Goal: Task Accomplishment & Management: Use online tool/utility

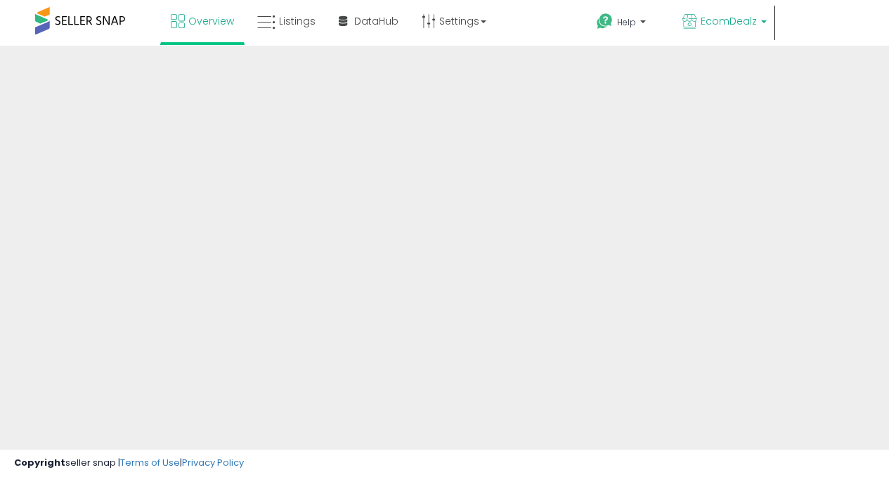
click at [767, 21] on b at bounding box center [764, 25] width 6 height 10
click at [757, 22] on span "EcomDealz" at bounding box center [729, 21] width 56 height 14
click at [767, 24] on b at bounding box center [764, 25] width 6 height 10
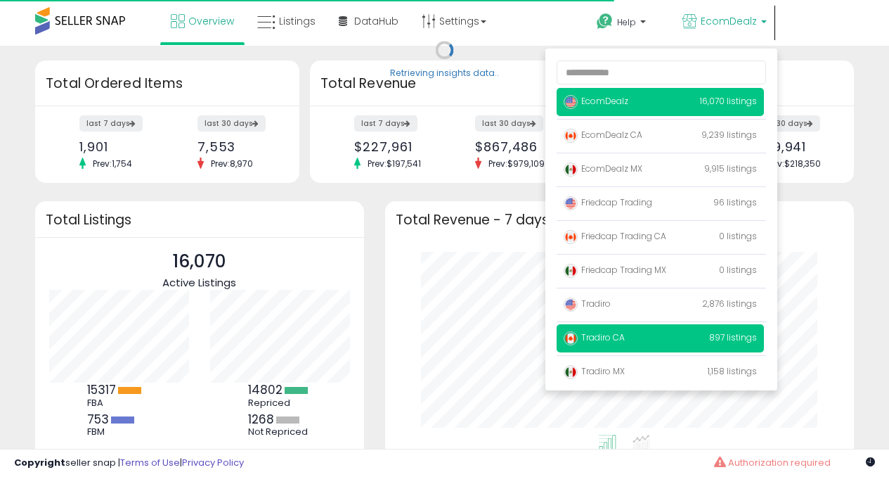
scroll to position [195, 441]
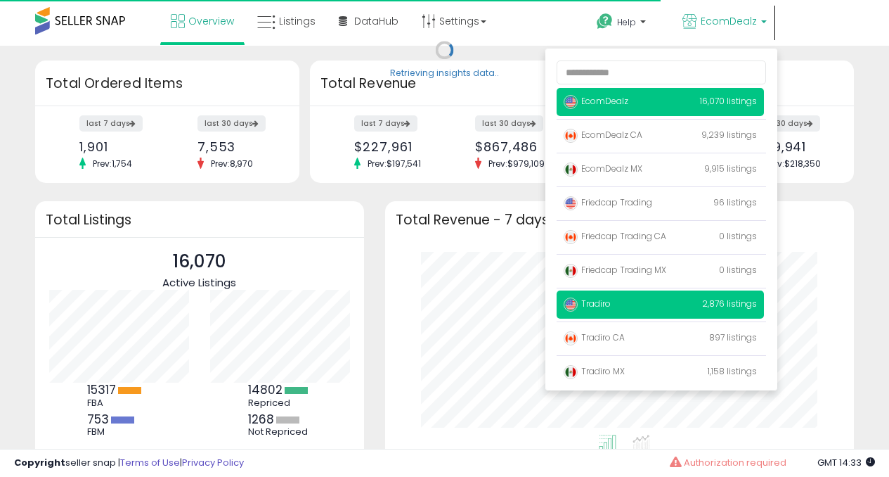
click at [611, 307] on span "Tradiro" at bounding box center [587, 303] width 47 height 12
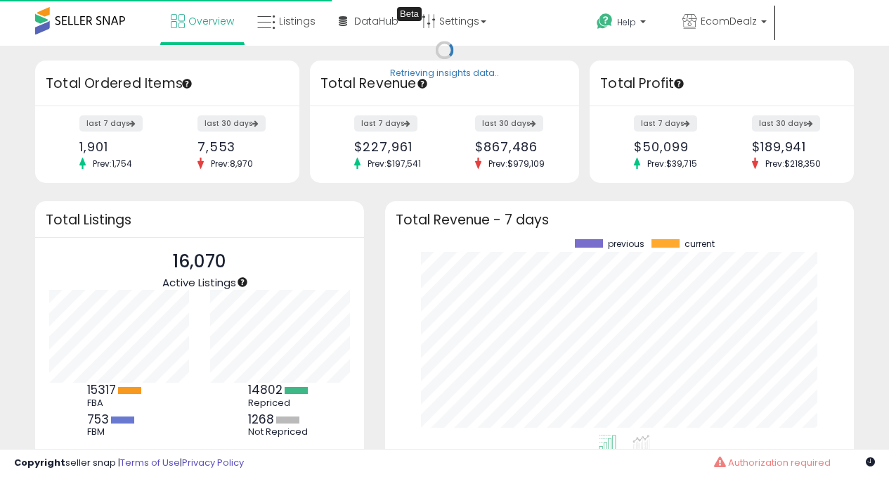
scroll to position [195, 441]
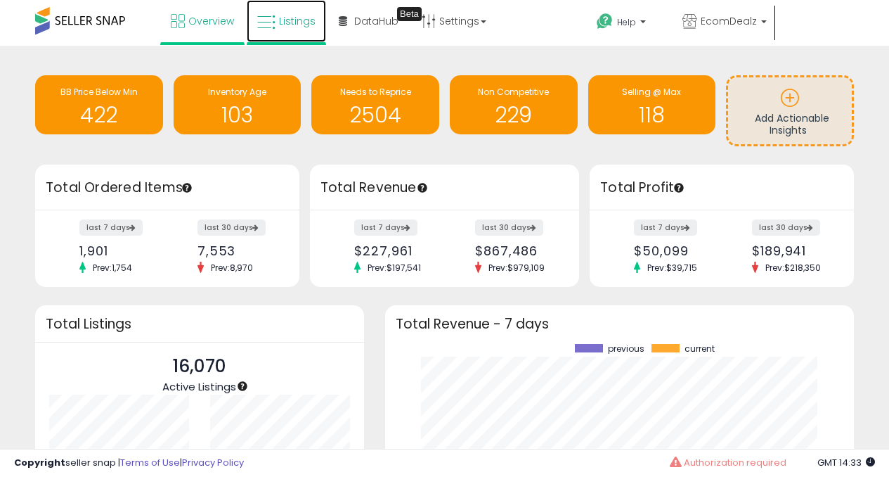
click at [290, 22] on span "Listings" at bounding box center [297, 21] width 37 height 14
click at [288, 22] on span "Listings" at bounding box center [297, 21] width 37 height 14
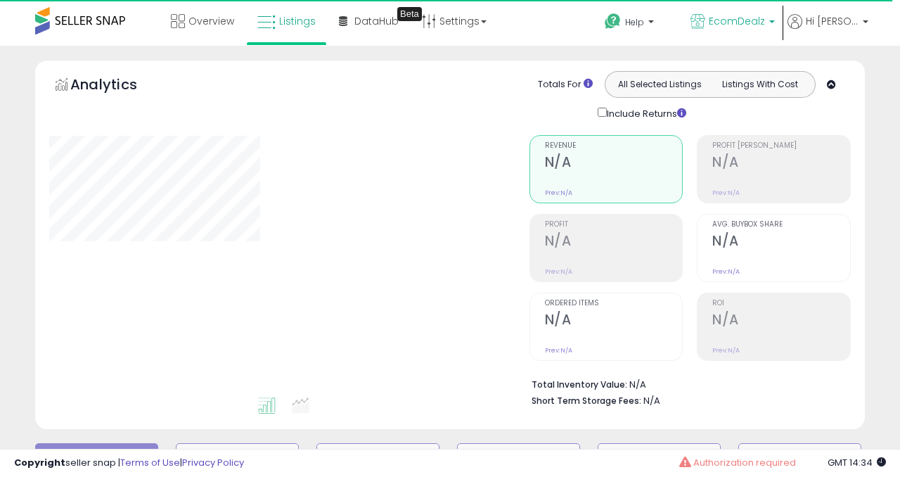
click at [765, 25] on span "EcomDealz" at bounding box center [737, 21] width 56 height 14
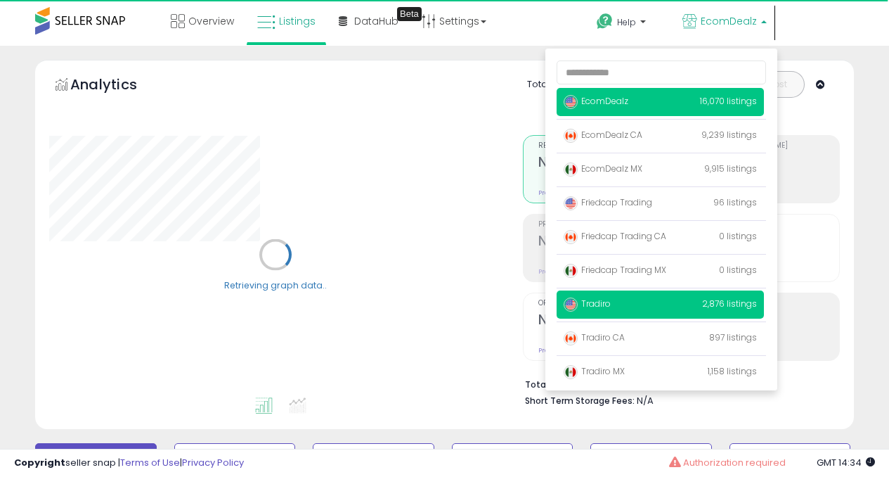
click at [631, 309] on p "Tradiro 2,876 listings" at bounding box center [660, 304] width 207 height 28
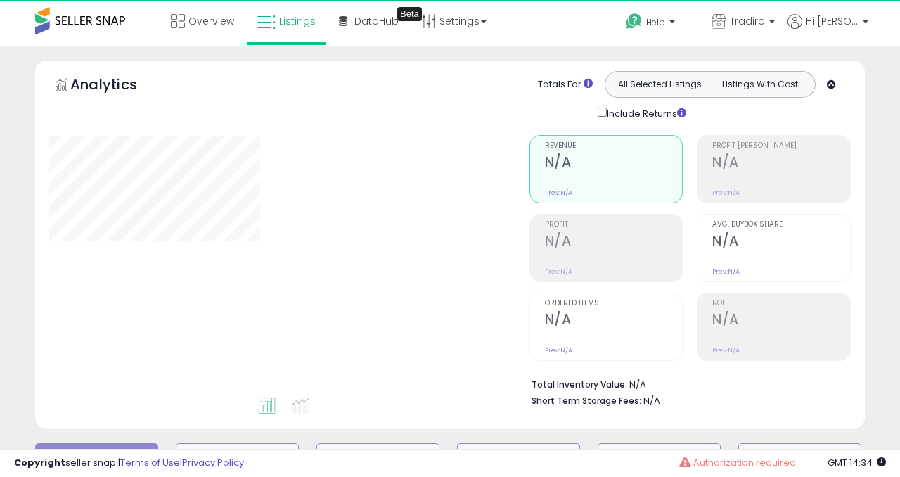
click at [438, 227] on div at bounding box center [278, 265] width 459 height 260
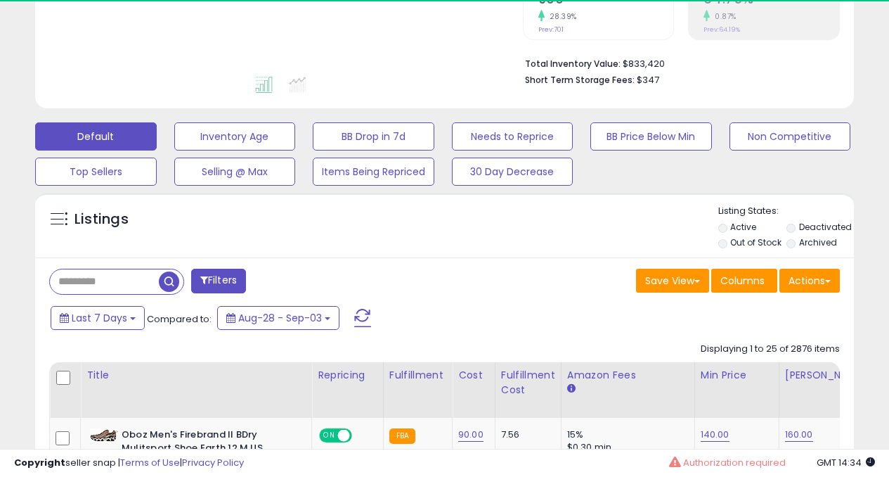
scroll to position [515, 0]
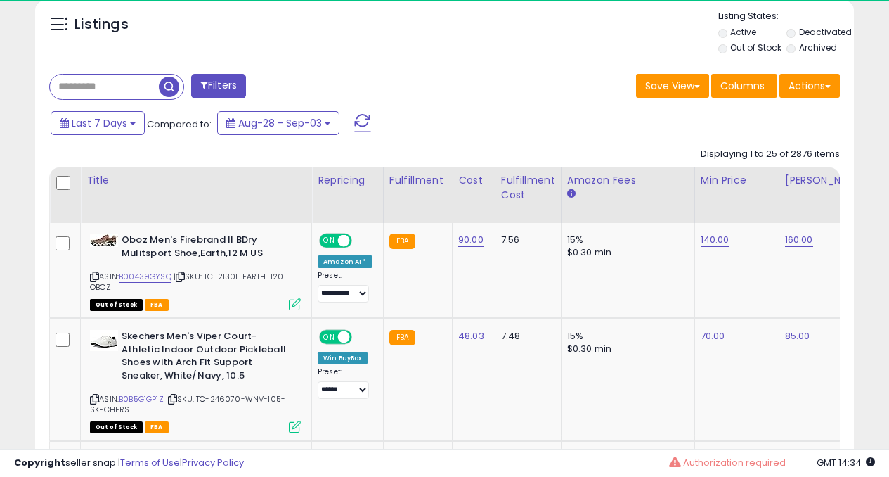
click at [105, 84] on input "text" at bounding box center [104, 87] width 109 height 25
paste input "**********"
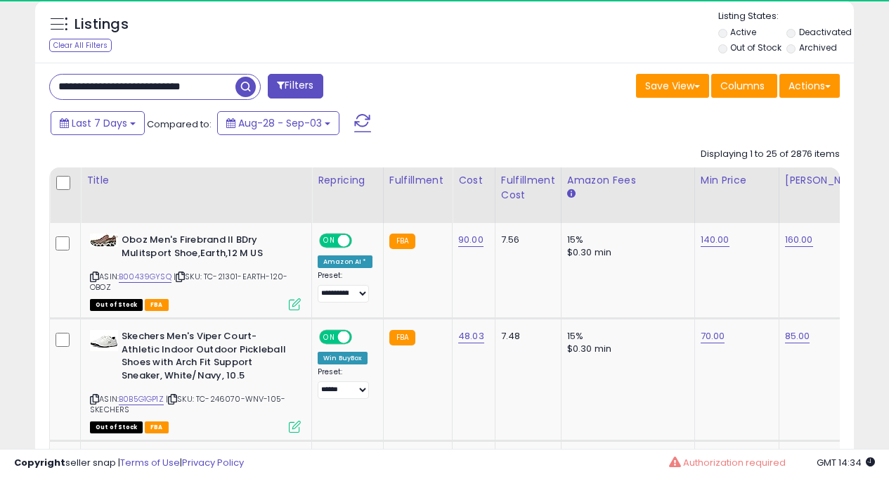
scroll to position [0, 14]
type input "**********"
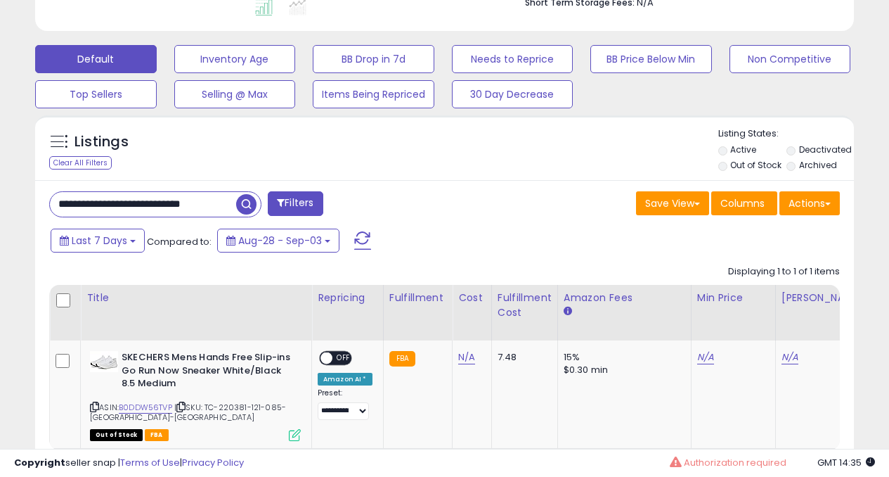
scroll to position [490, 0]
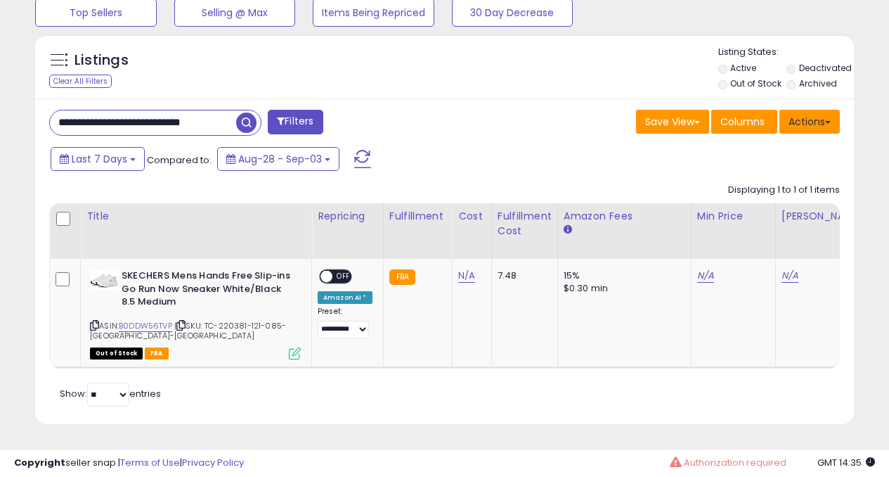
click at [808, 117] on button "Actions" at bounding box center [810, 122] width 60 height 24
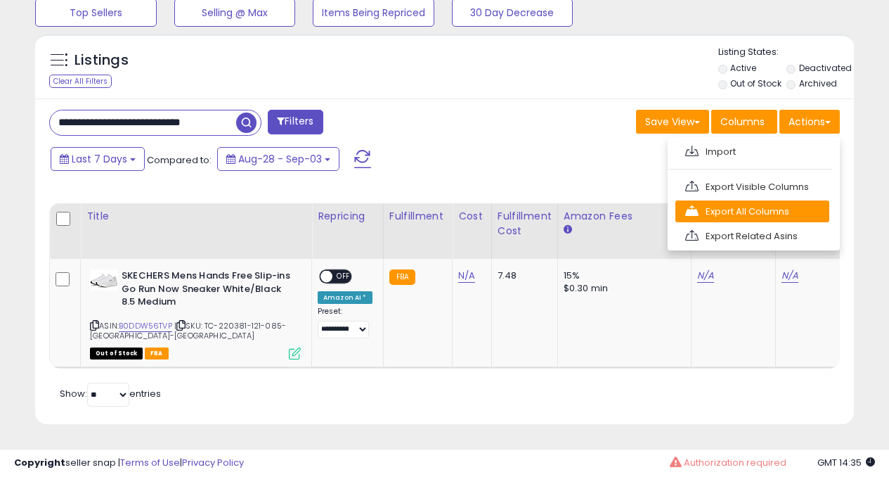
click at [748, 200] on link "Export All Columns" at bounding box center [753, 211] width 154 height 22
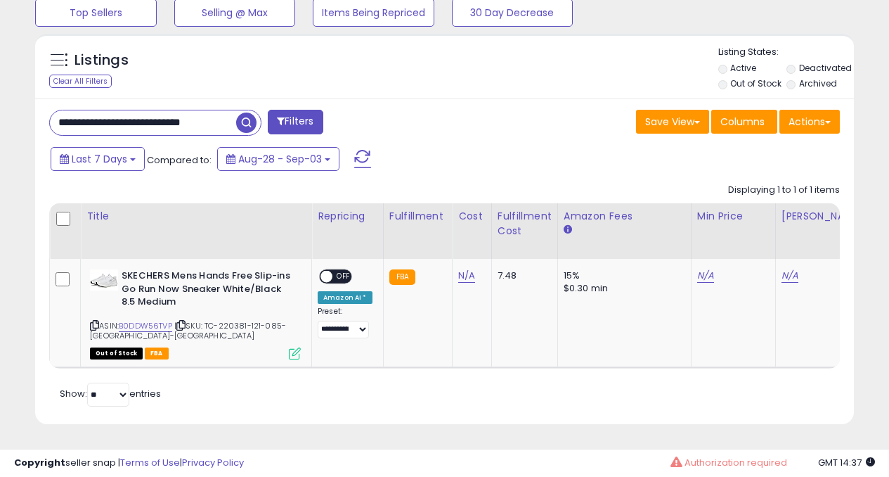
click at [548, 112] on div "Save View Save As New View Update Current View Columns Actions Import Export Vi…" at bounding box center [648, 123] width 406 height 27
click at [793, 116] on button "Actions" at bounding box center [810, 122] width 60 height 24
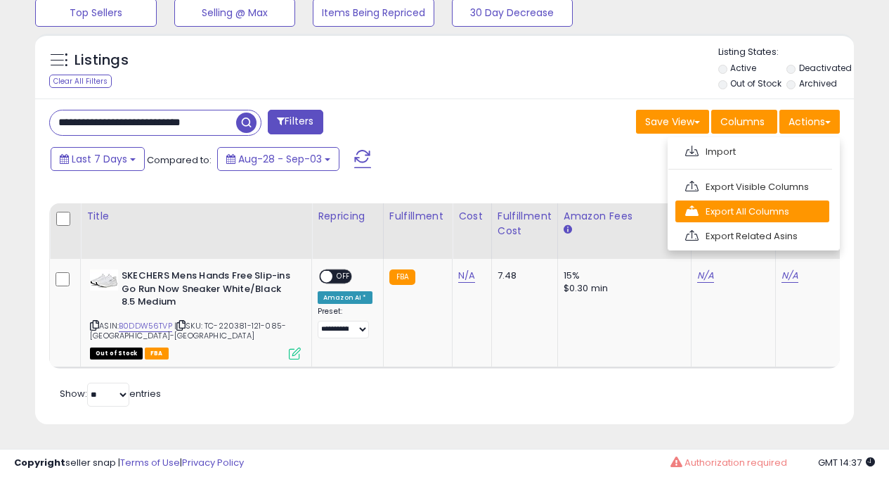
click at [734, 203] on link "Export All Columns" at bounding box center [753, 211] width 154 height 22
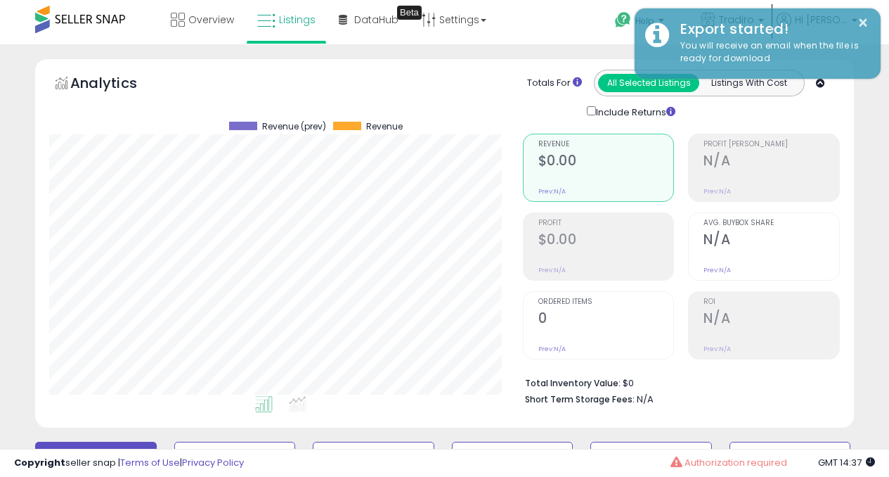
scroll to position [0, 0]
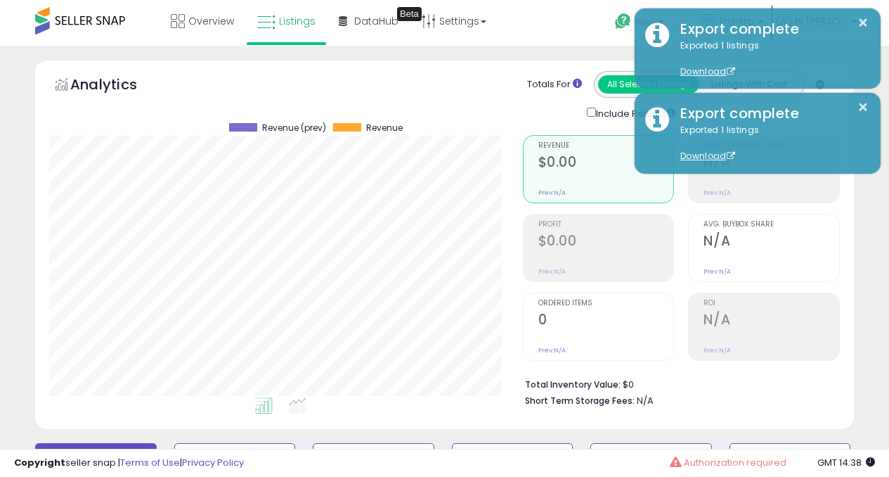
click at [849, 241] on div "Retrieving aggregations.. Revenue $0.00 Prev: N/A Profit $0.00 Prev: N/A 0" at bounding box center [681, 268] width 338 height 294
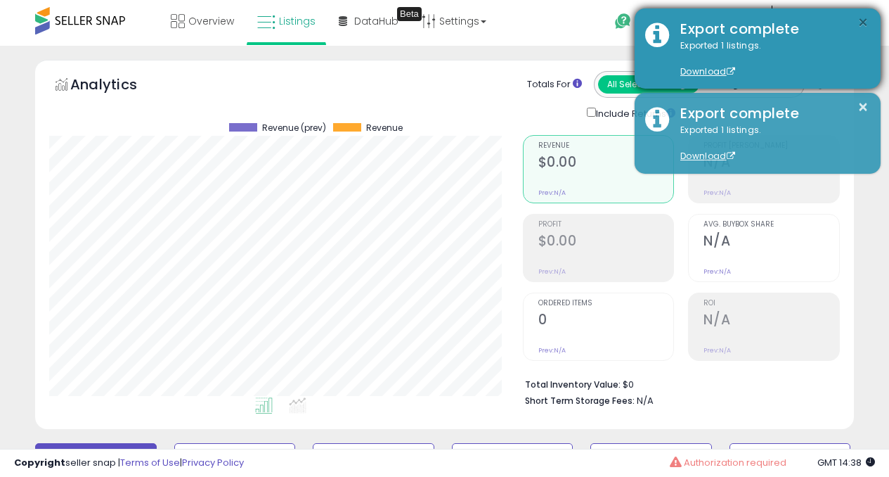
click at [863, 30] on button "×" at bounding box center [863, 23] width 11 height 18
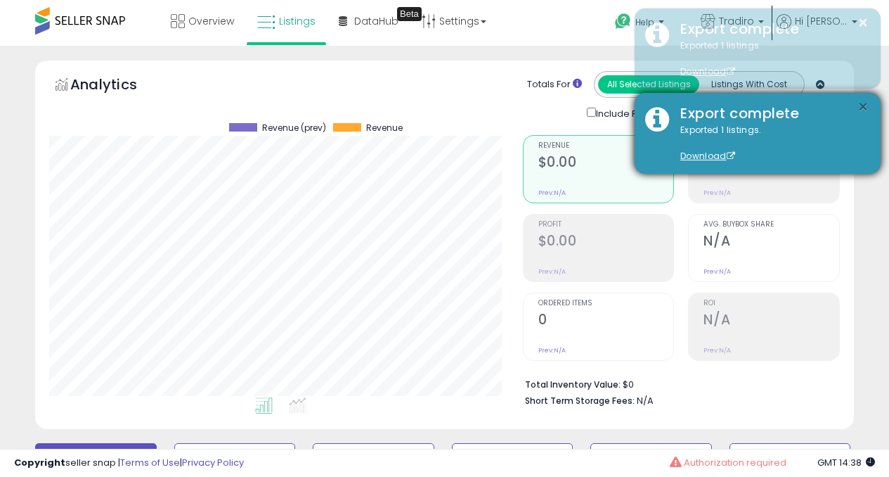
click at [862, 105] on button "×" at bounding box center [863, 107] width 11 height 18
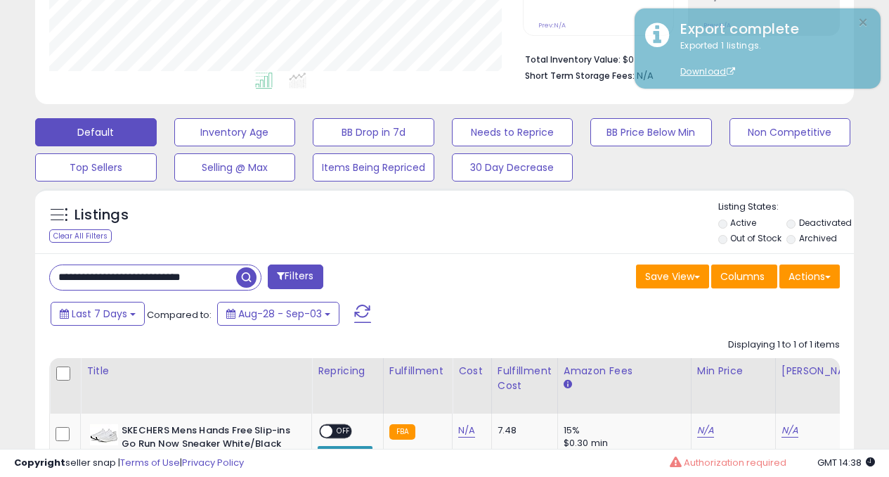
scroll to position [490, 0]
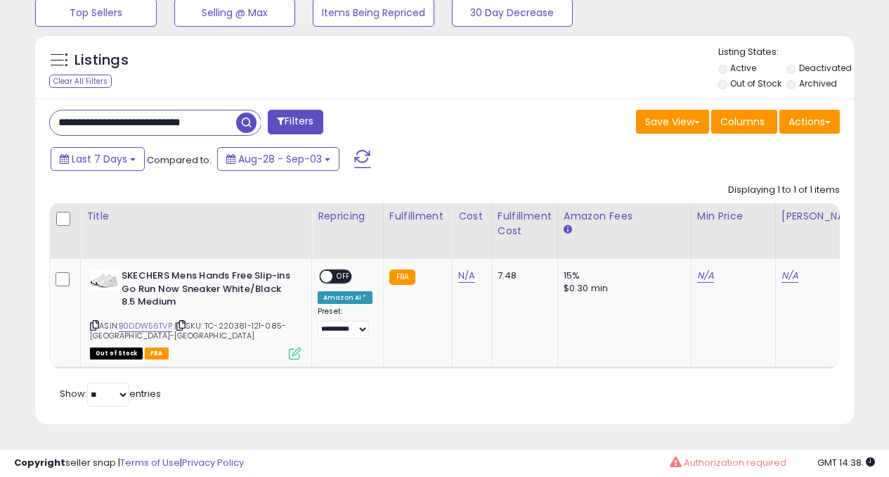
click at [219, 112] on input "**********" at bounding box center [143, 122] width 186 height 25
click at [520, 70] on div "Listings" at bounding box center [444, 70] width 819 height 48
click at [252, 112] on span "button" at bounding box center [246, 122] width 20 height 20
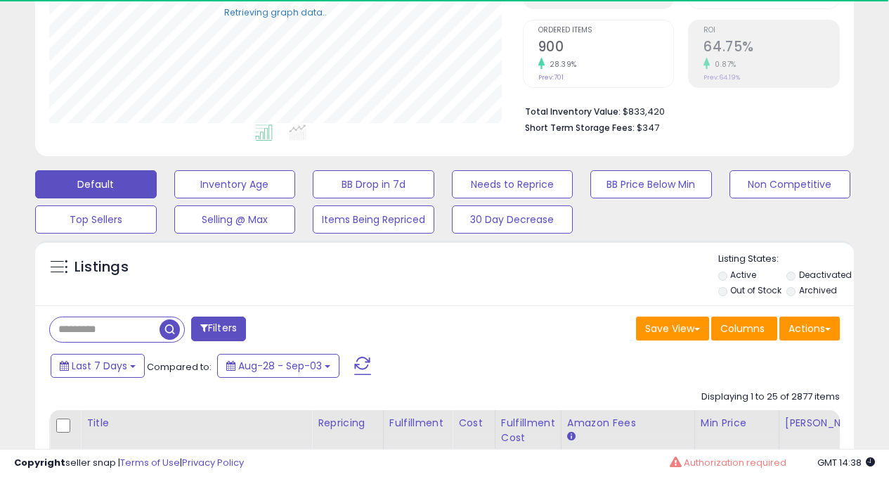
scroll to position [0, 0]
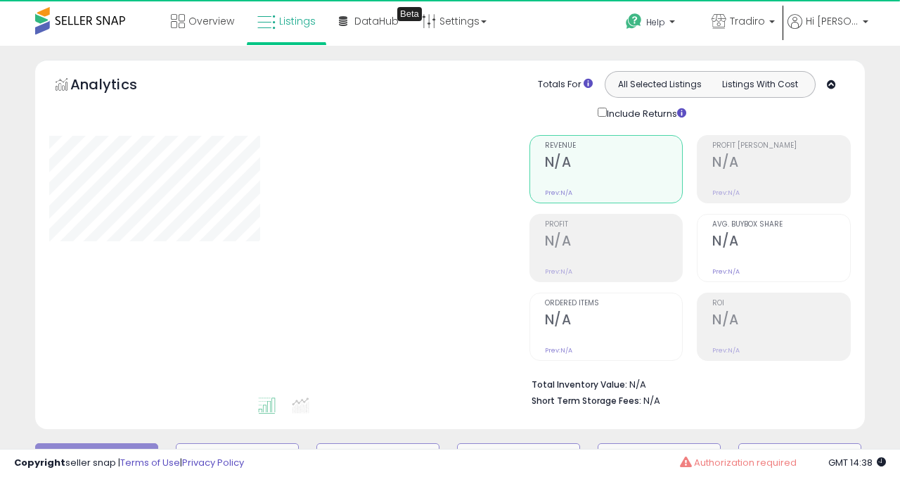
click at [298, 361] on div at bounding box center [278, 265] width 459 height 260
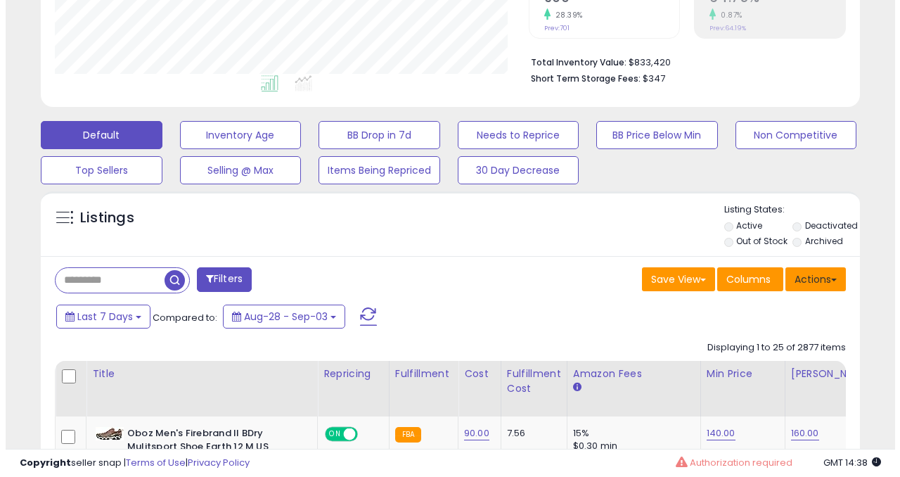
scroll to position [337, 0]
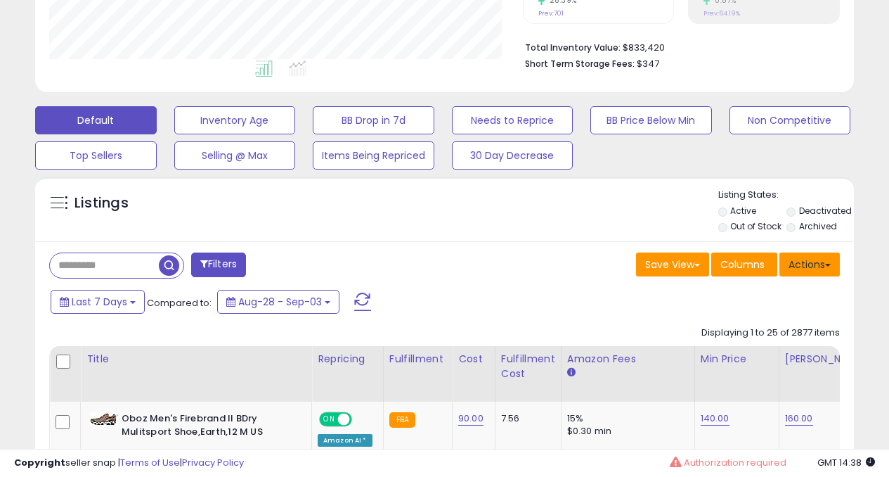
click at [819, 267] on button "Actions" at bounding box center [810, 264] width 60 height 24
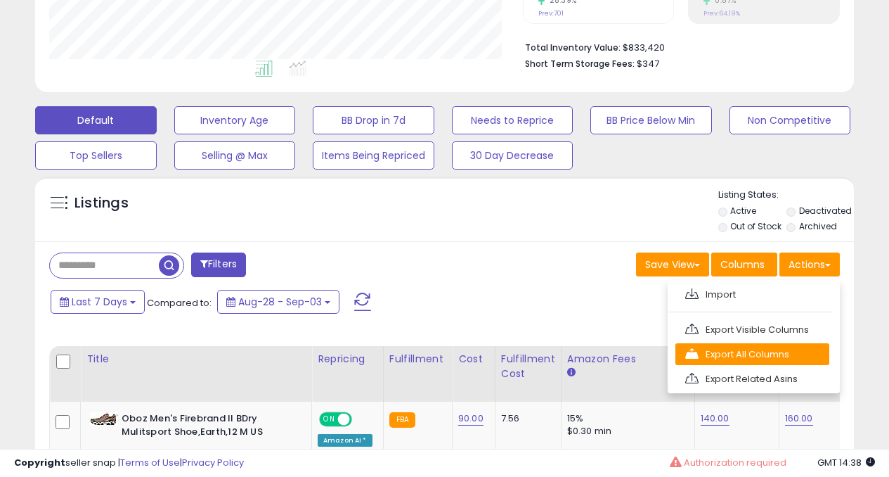
click at [726, 354] on link "Export All Columns" at bounding box center [753, 354] width 154 height 22
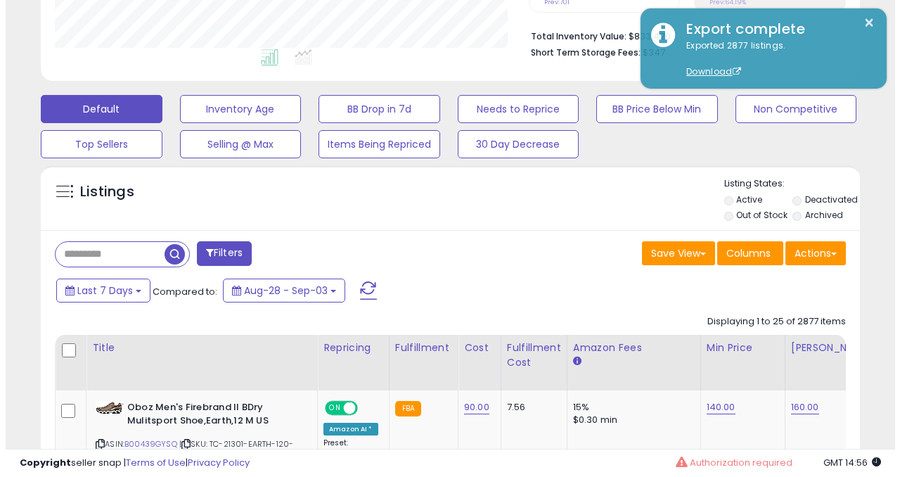
scroll to position [363, 0]
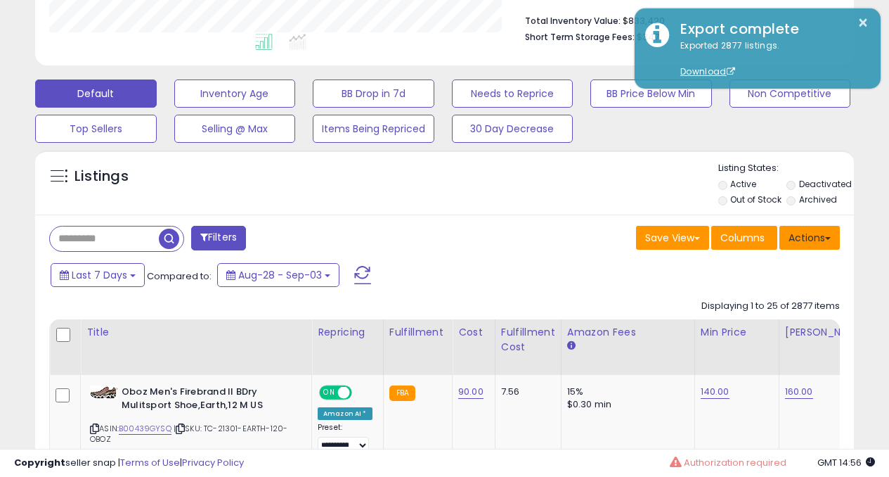
click at [811, 230] on button "Actions" at bounding box center [810, 238] width 60 height 24
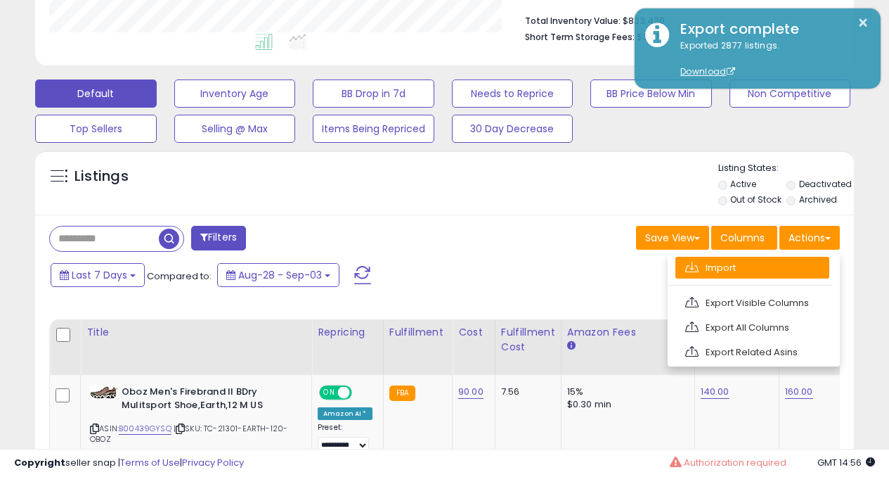
click at [731, 272] on link "Import" at bounding box center [753, 268] width 154 height 22
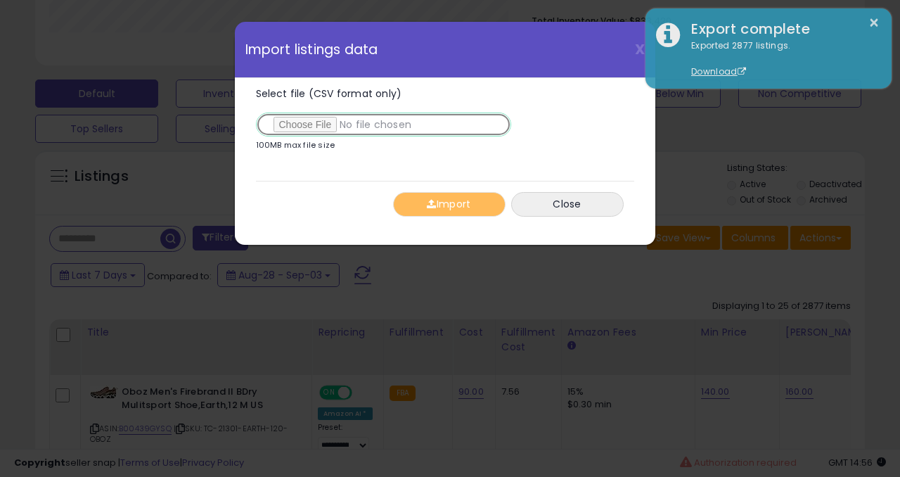
click at [314, 126] on input "Select file (CSV format only)" at bounding box center [383, 124] width 255 height 24
type input "**********"
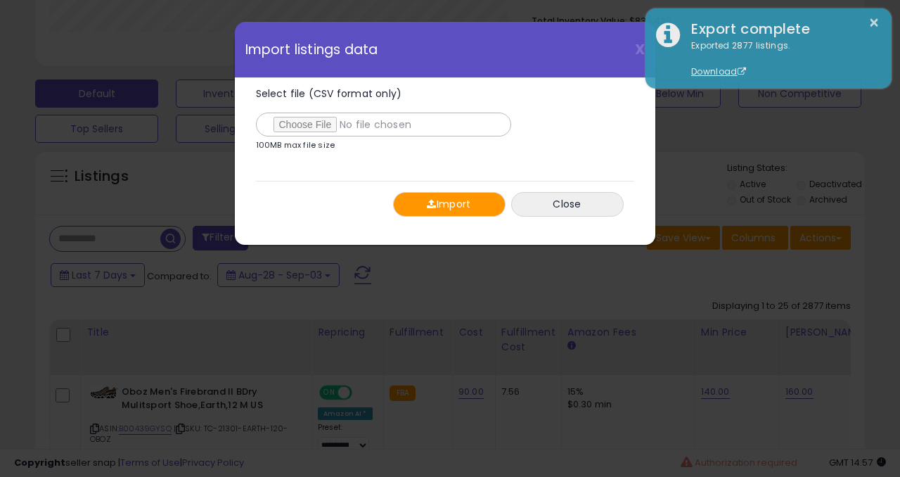
click at [431, 205] on span "button" at bounding box center [431, 204] width 9 height 10
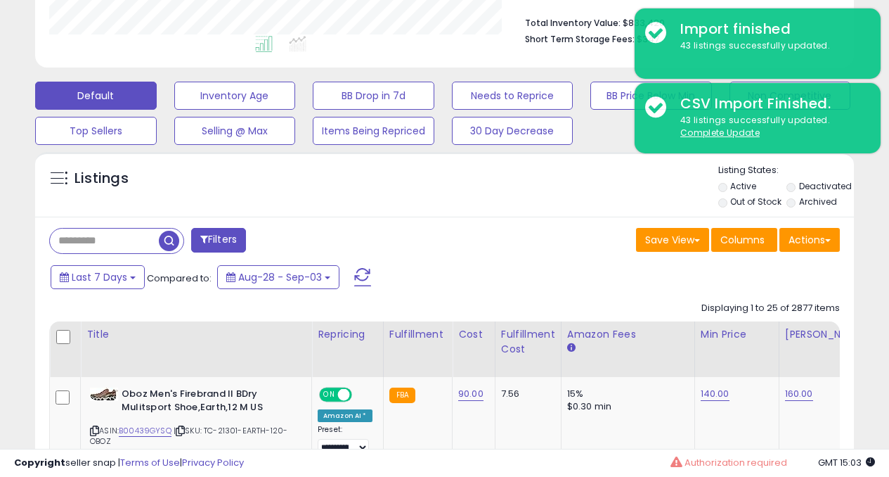
scroll to position [0, 0]
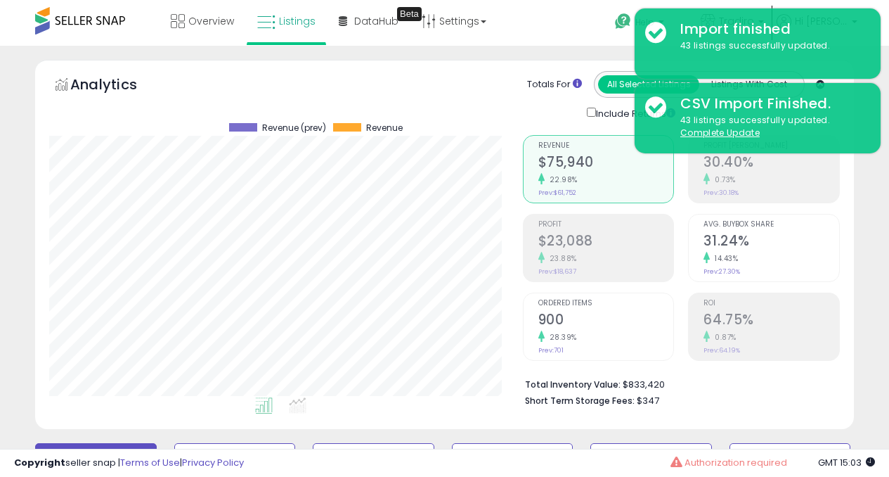
click at [568, 20] on div "Overview Listings Beta" at bounding box center [282, 30] width 586 height 60
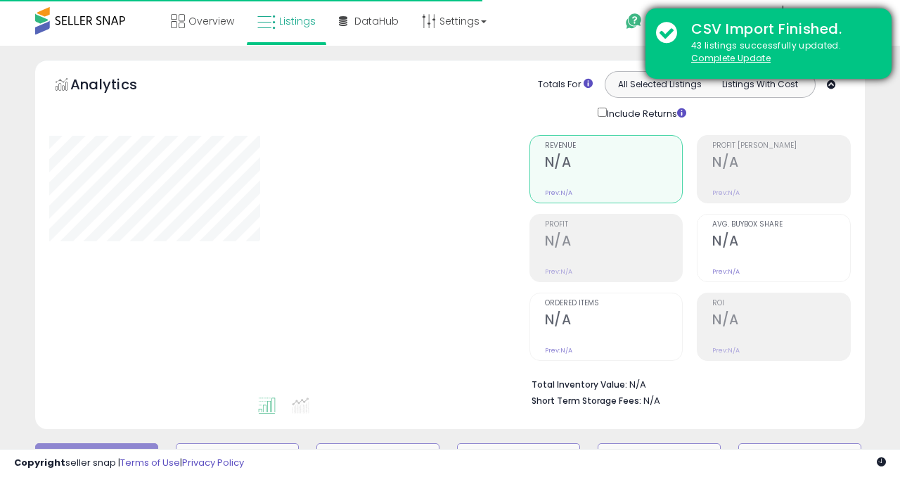
click at [773, 29] on div "CSV Import Finished." at bounding box center [781, 29] width 200 height 20
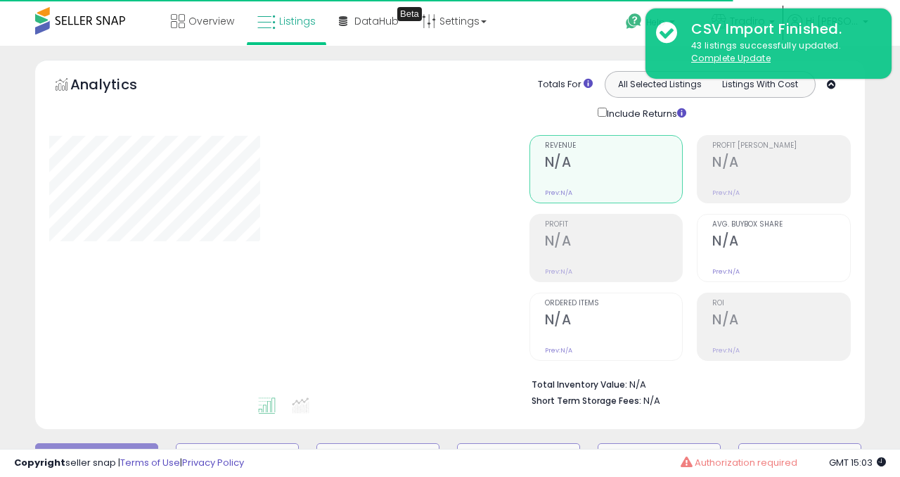
click at [601, 41] on div "Help Contact Support Search Knowledge Hub Request a Feature Tradiro" at bounding box center [730, 30] width 297 height 60
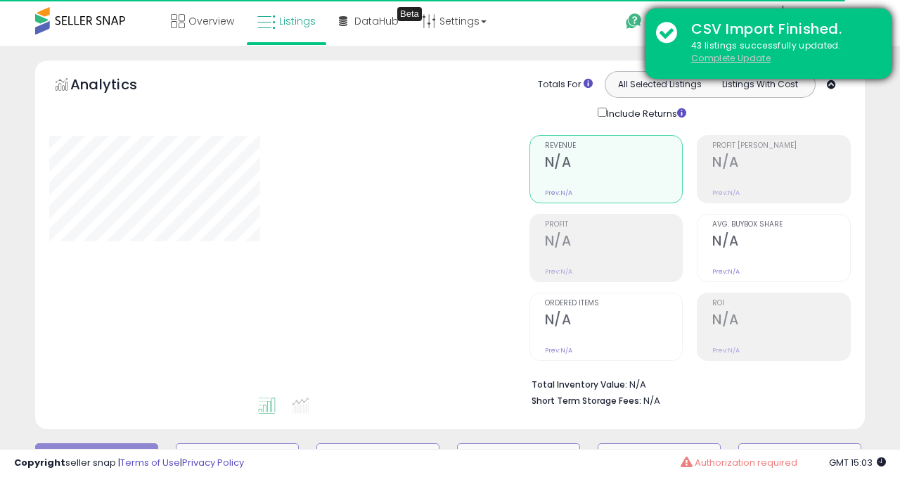
click at [718, 58] on u "Complete Update" at bounding box center [730, 58] width 79 height 12
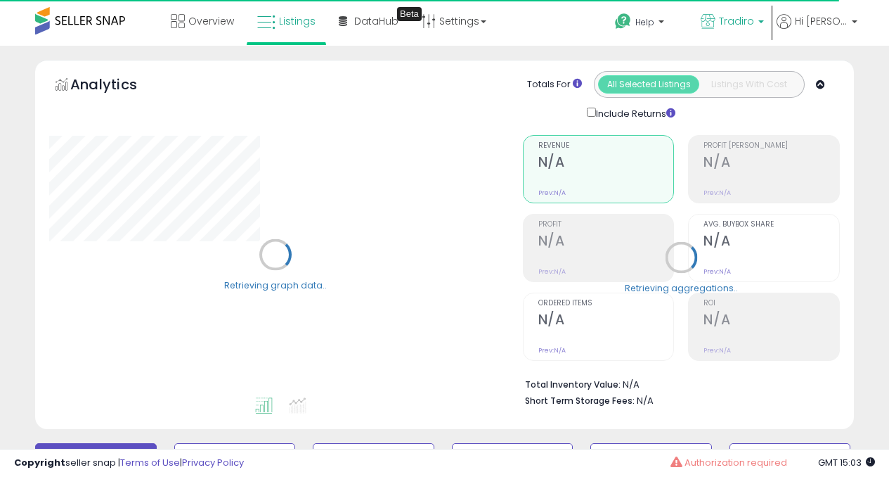
click at [754, 22] on span "Tradiro" at bounding box center [736, 21] width 35 height 14
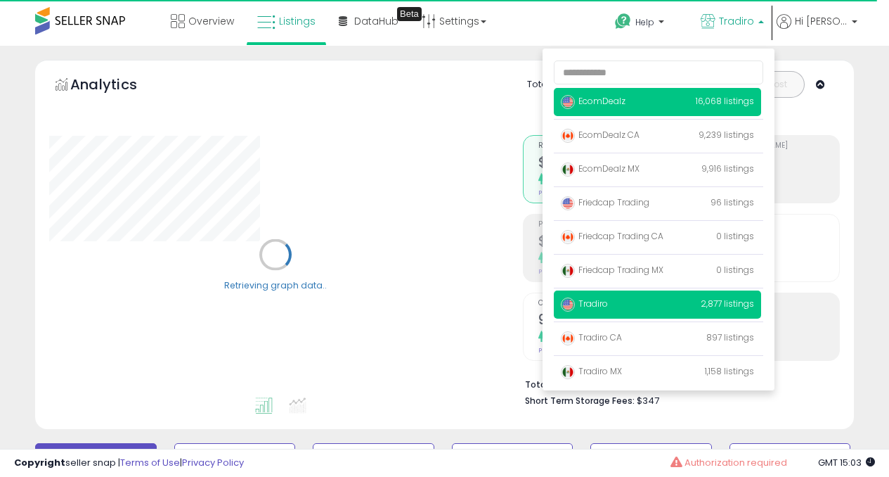
click at [638, 108] on p "EcomDealz 16,068 listings" at bounding box center [657, 102] width 207 height 28
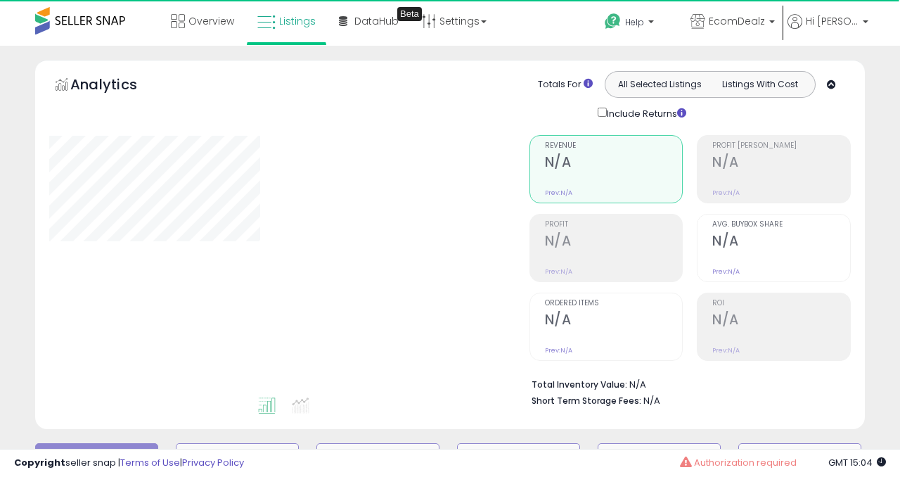
click at [434, 166] on div at bounding box center [278, 265] width 459 height 260
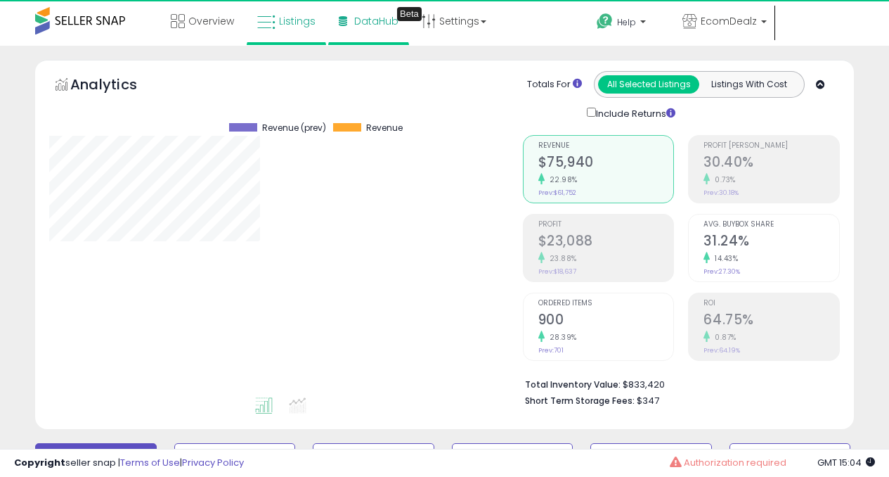
scroll to position [288, 473]
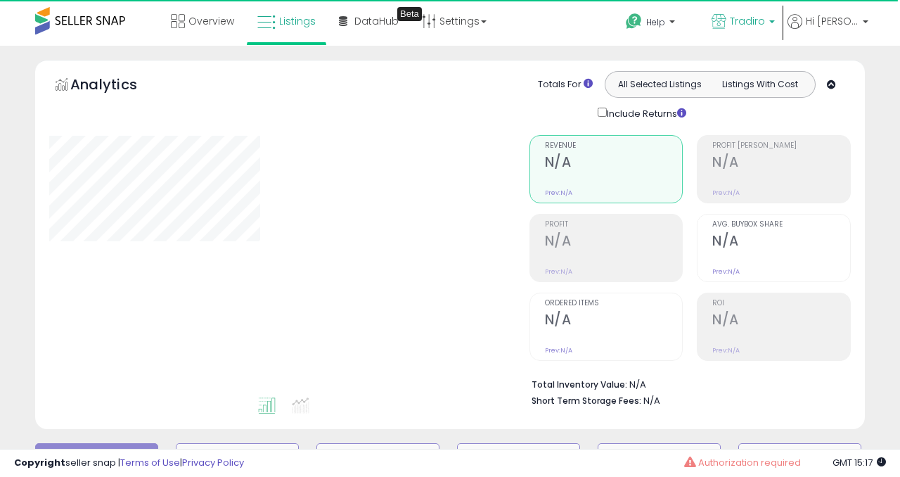
click at [775, 25] on b at bounding box center [772, 25] width 6 height 10
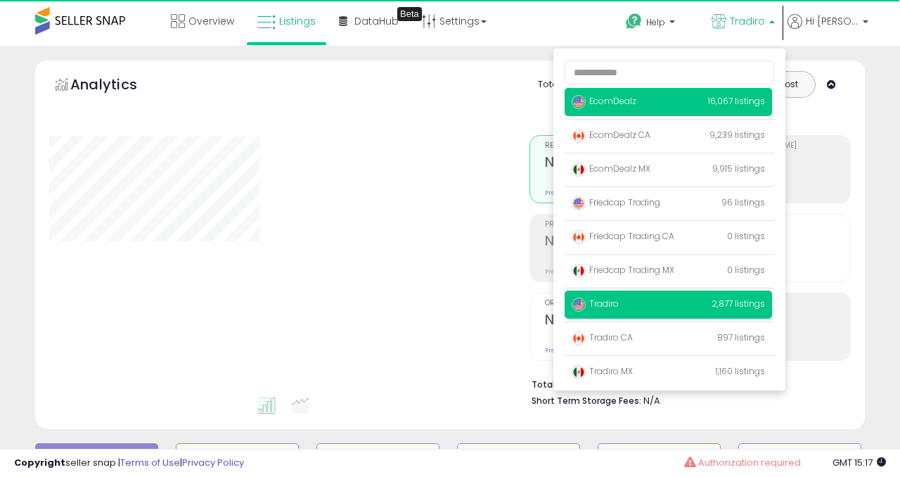
click at [669, 105] on p "EcomDealz 16,067 listings" at bounding box center [668, 102] width 207 height 28
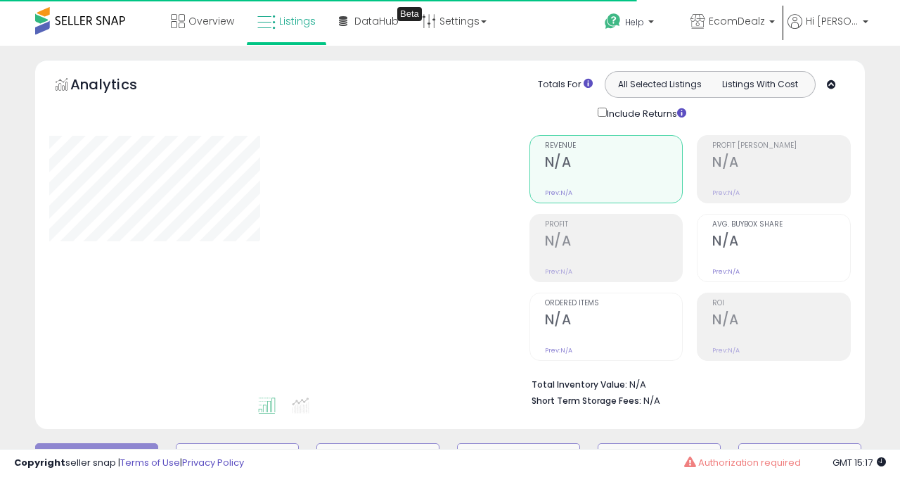
click at [851, 110] on div "Include Returns" at bounding box center [745, 113] width 316 height 16
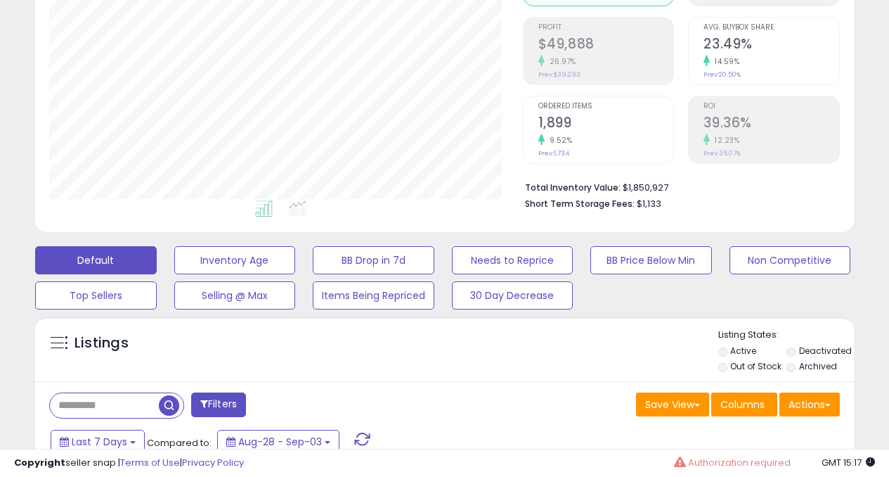
scroll to position [374, 0]
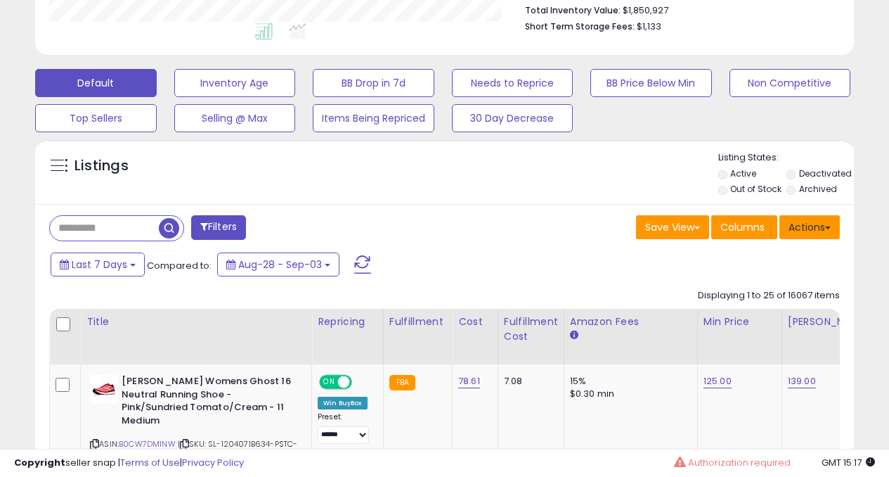
click at [794, 228] on button "Actions" at bounding box center [810, 227] width 60 height 24
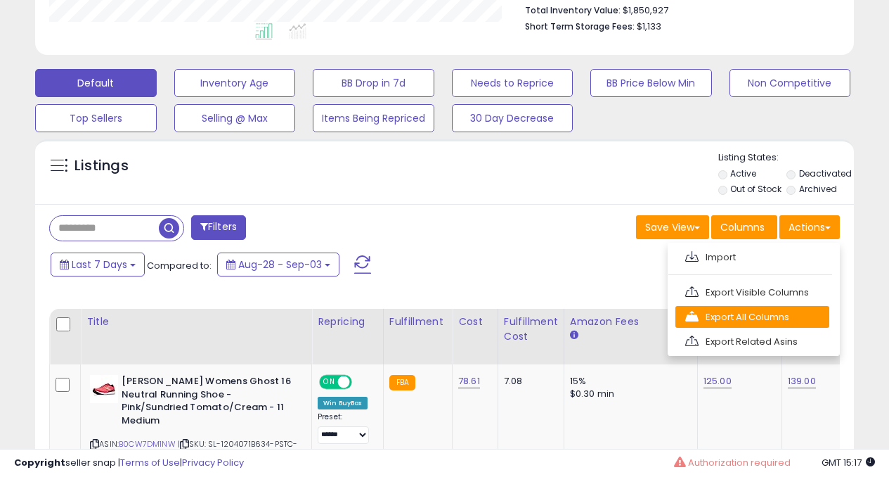
click at [724, 317] on link "Export All Columns" at bounding box center [753, 317] width 154 height 22
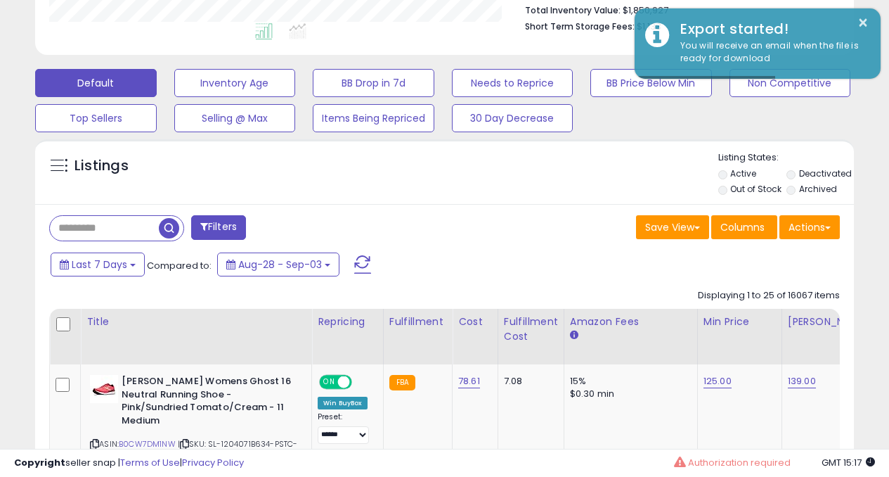
click at [647, 158] on div "Listings" at bounding box center [444, 175] width 819 height 48
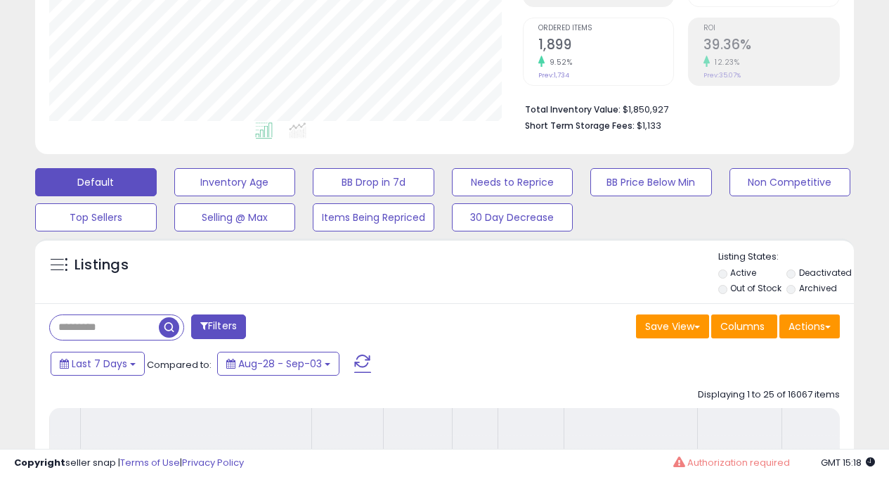
scroll to position [0, 0]
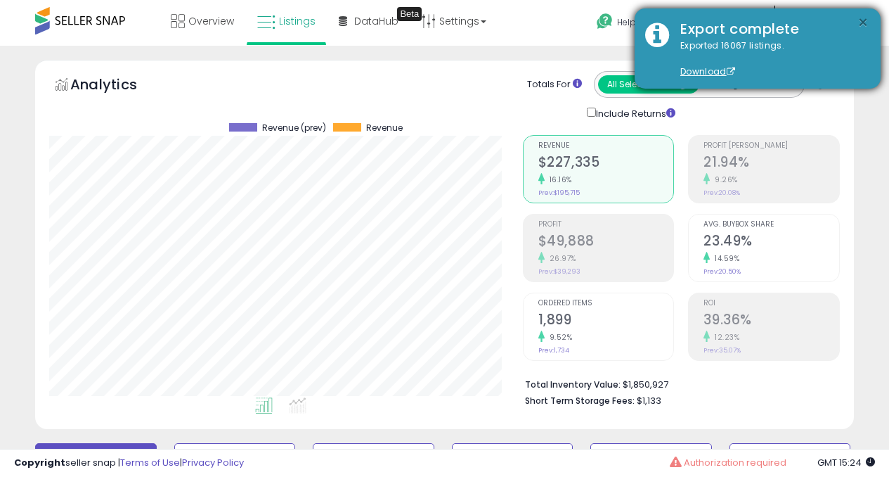
click at [863, 19] on button "×" at bounding box center [863, 23] width 11 height 18
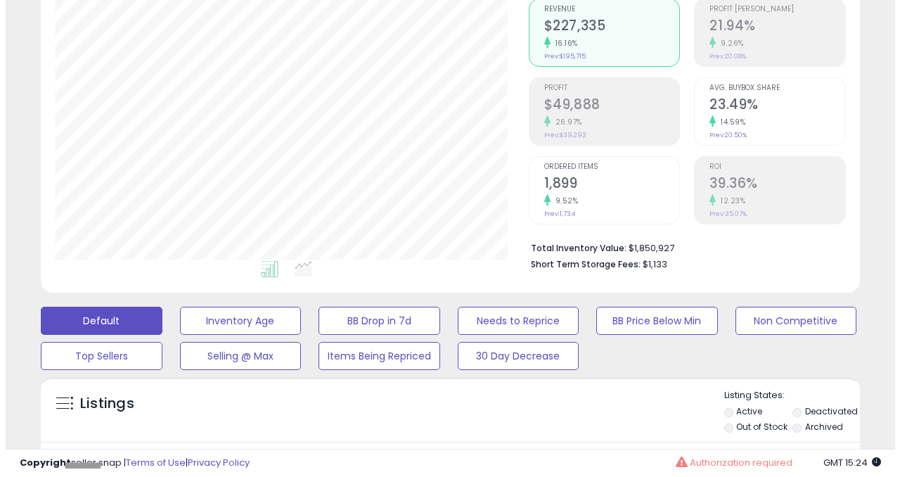
scroll to position [212, 0]
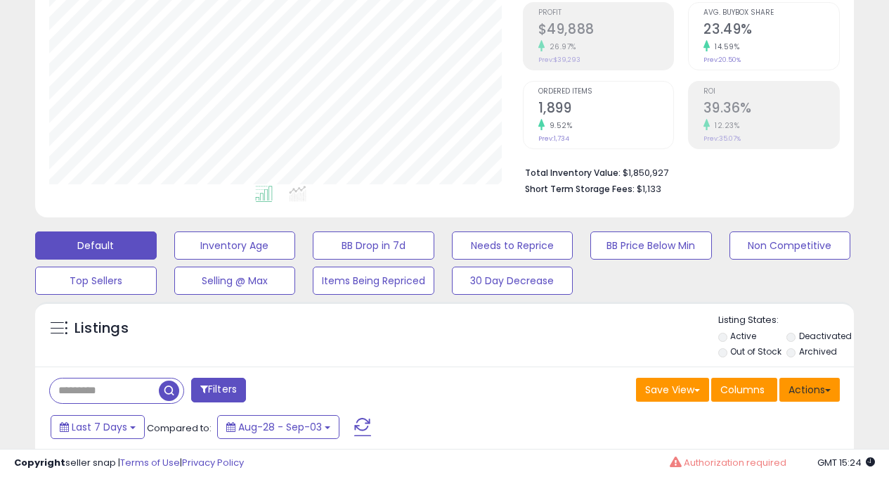
click at [804, 386] on button "Actions" at bounding box center [810, 390] width 60 height 24
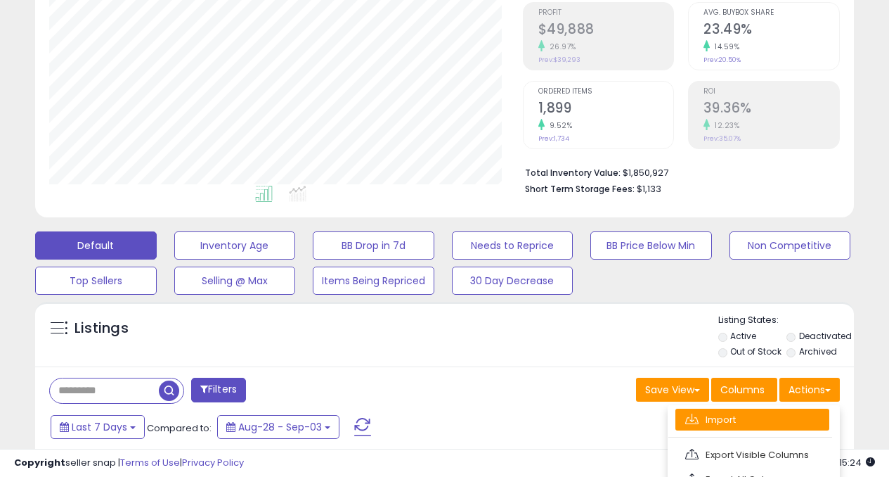
click at [717, 419] on link "Import" at bounding box center [753, 419] width 154 height 22
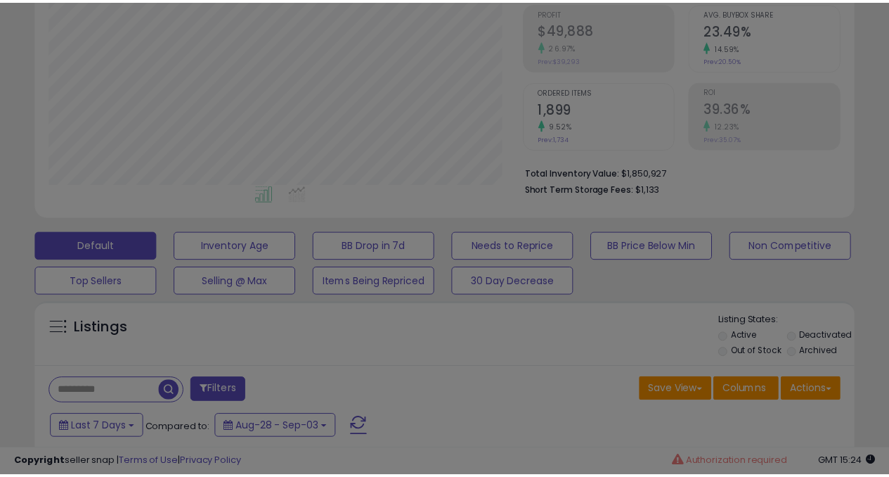
scroll to position [288, 479]
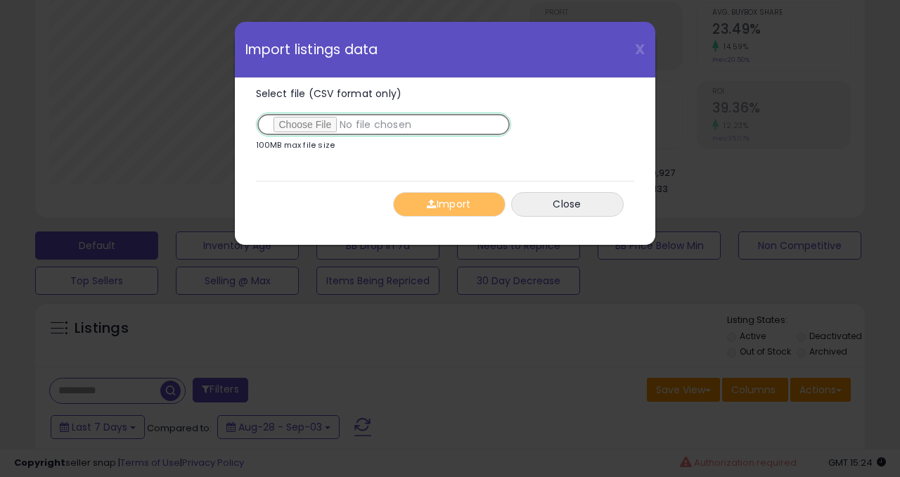
click at [307, 123] on input "Select file (CSV format only)" at bounding box center [383, 124] width 255 height 24
click at [300, 120] on input "Select file (CSV format only)" at bounding box center [383, 124] width 255 height 24
click at [308, 121] on input "Select file (CSV format only)" at bounding box center [383, 124] width 255 height 24
type input "**********"
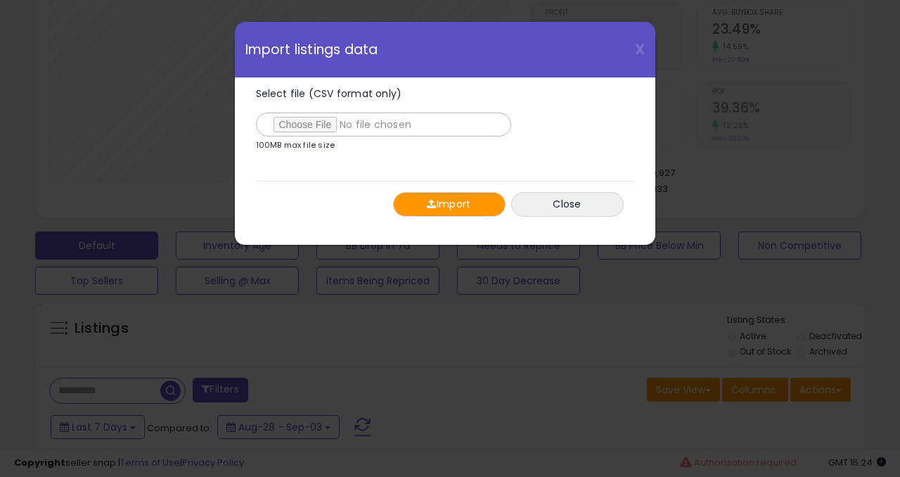
click at [445, 199] on button "Import" at bounding box center [449, 204] width 112 height 25
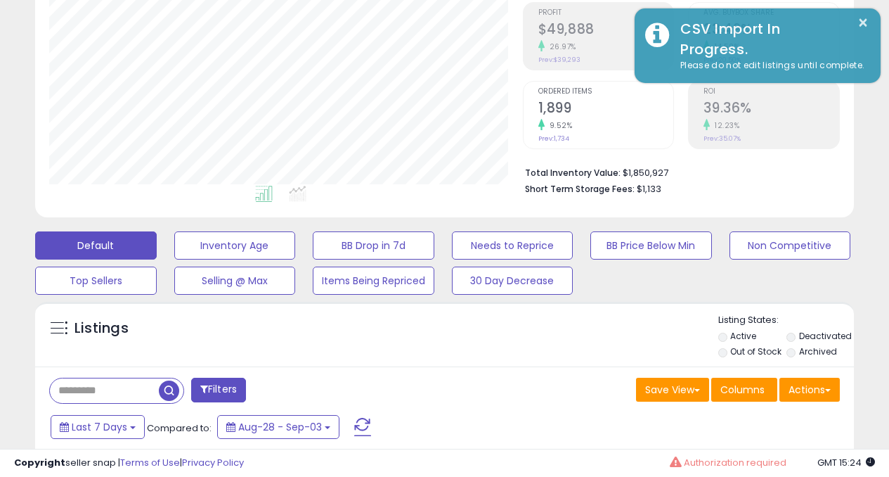
scroll to position [702719, 702533]
